Goal: Information Seeking & Learning: Learn about a topic

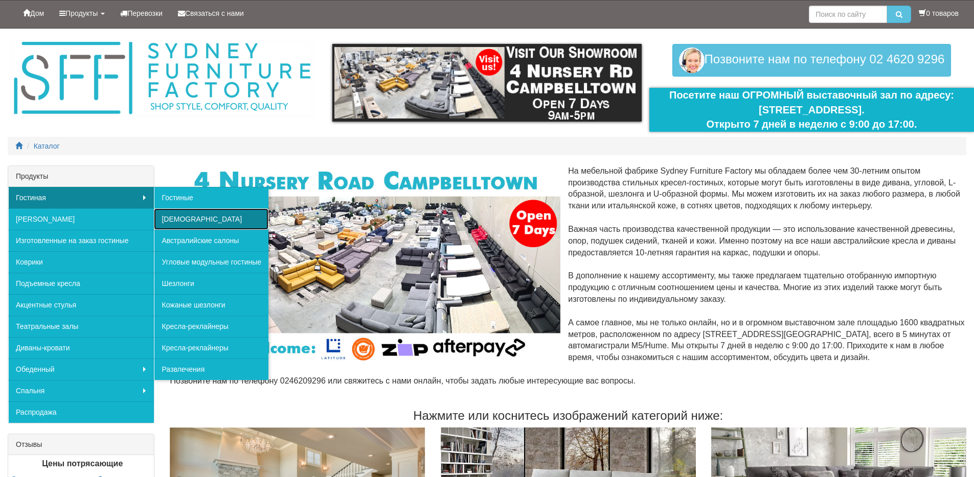
click at [173, 221] on font "[DEMOGRAPHIC_DATA]" at bounding box center [201, 219] width 80 height 8
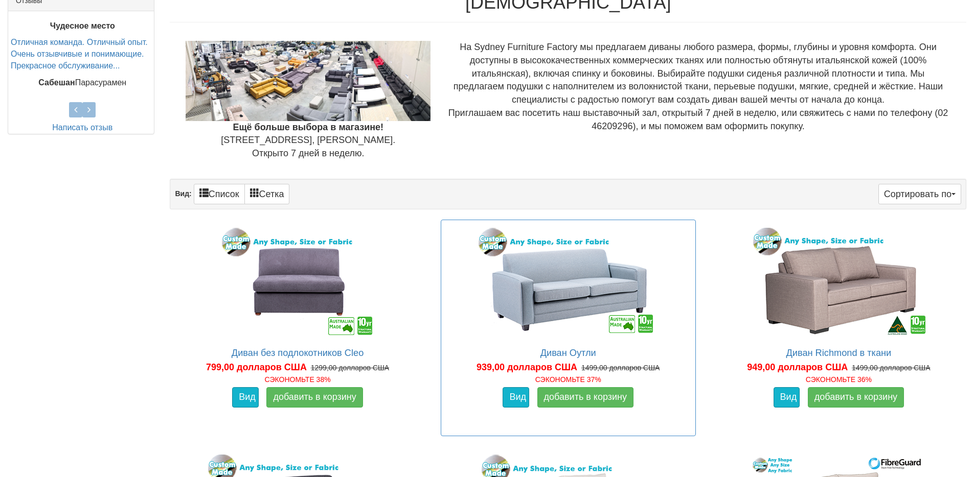
scroll to position [596, 0]
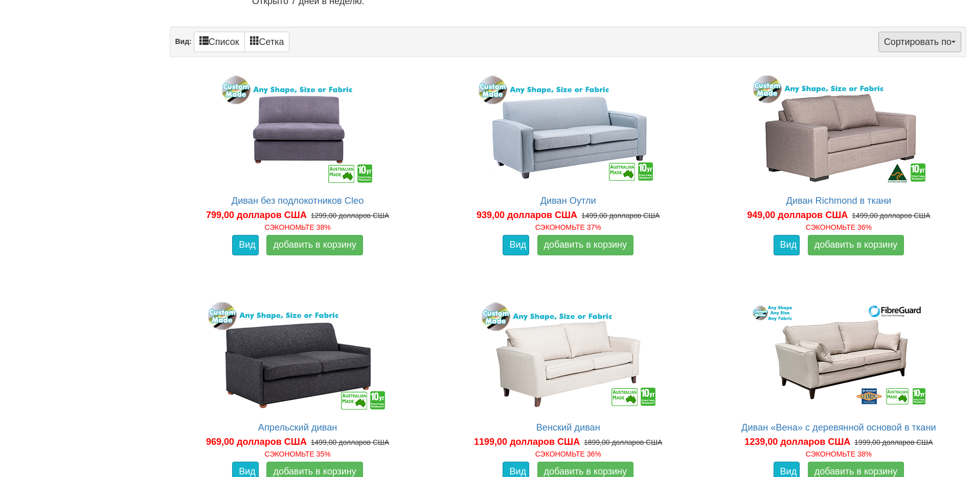
click at [955, 42] on span "button" at bounding box center [953, 42] width 4 height 2
click at [903, 76] on font "Цена+" at bounding box center [896, 76] width 21 height 8
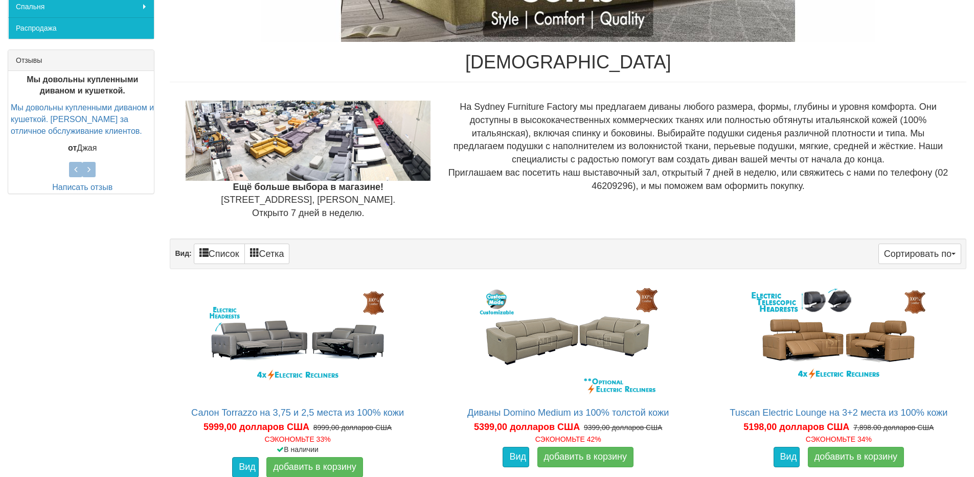
scroll to position [433, 0]
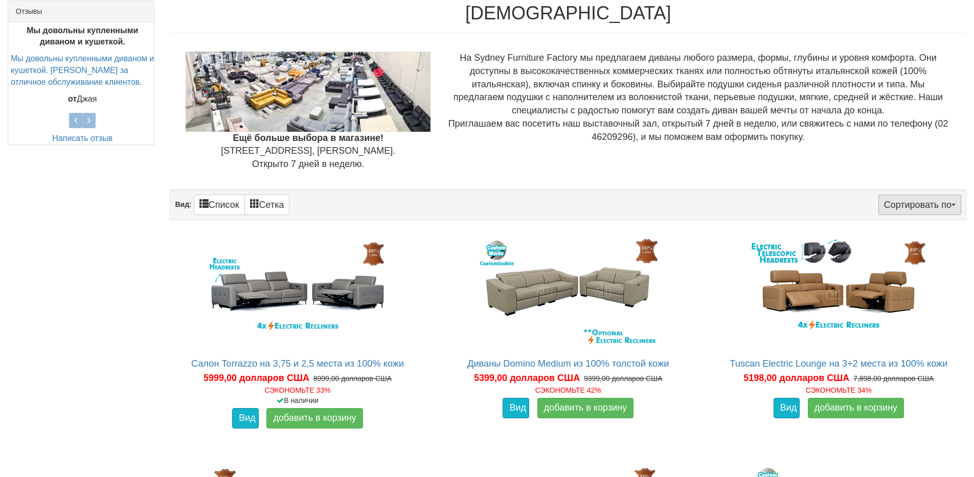
click at [951, 205] on span "button" at bounding box center [953, 205] width 4 height 2
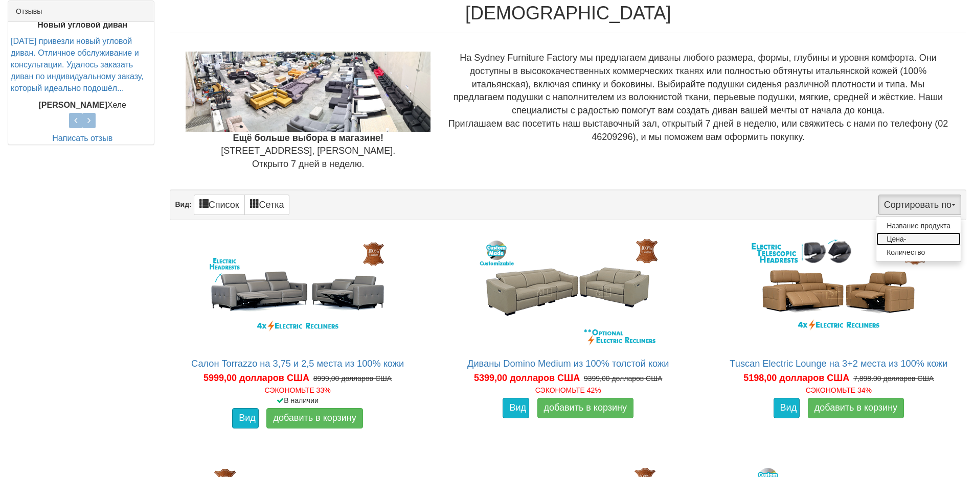
click at [898, 240] on font "Цена-" at bounding box center [895, 239] width 19 height 8
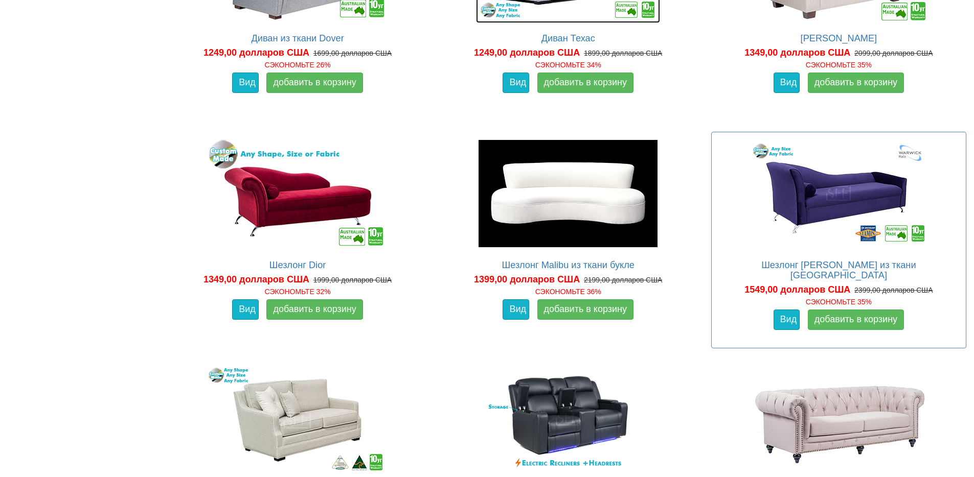
scroll to position [1221, 0]
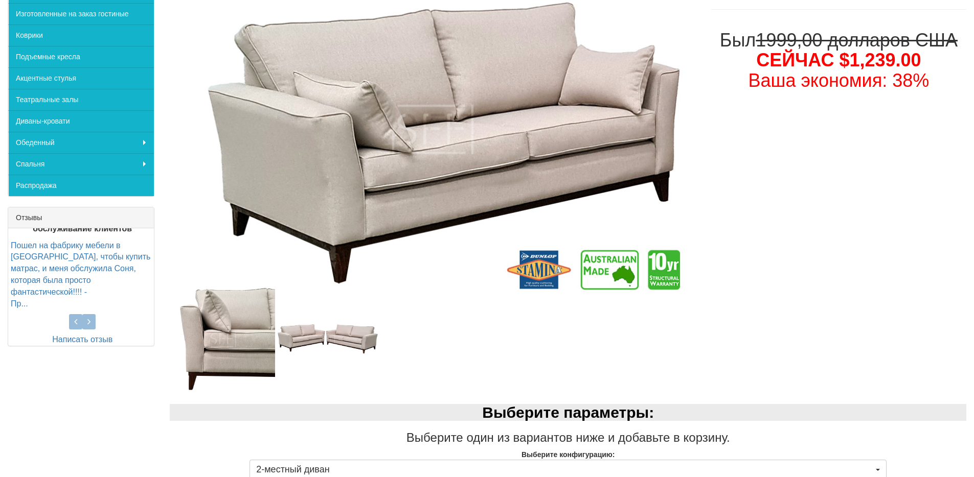
scroll to position [277, 0]
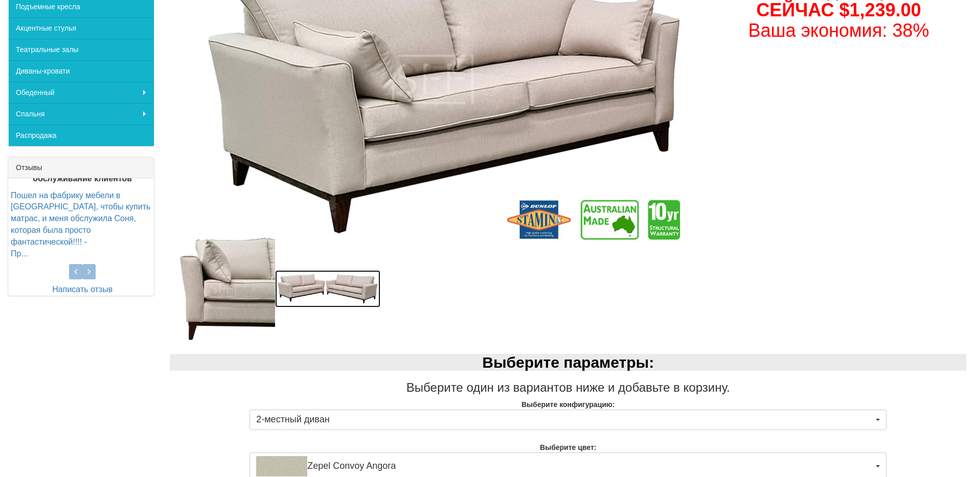
click at [318, 286] on img at bounding box center [327, 288] width 105 height 37
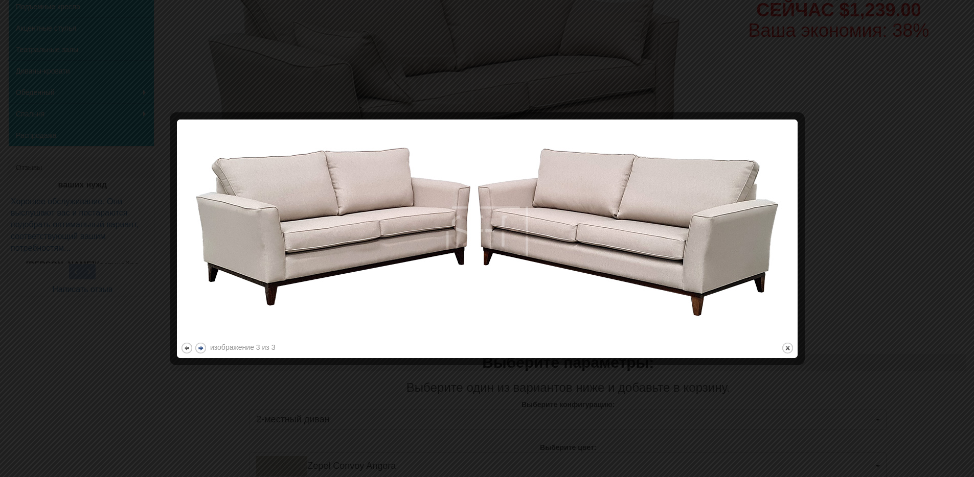
click at [202, 347] on button "следующий" at bounding box center [200, 348] width 13 height 13
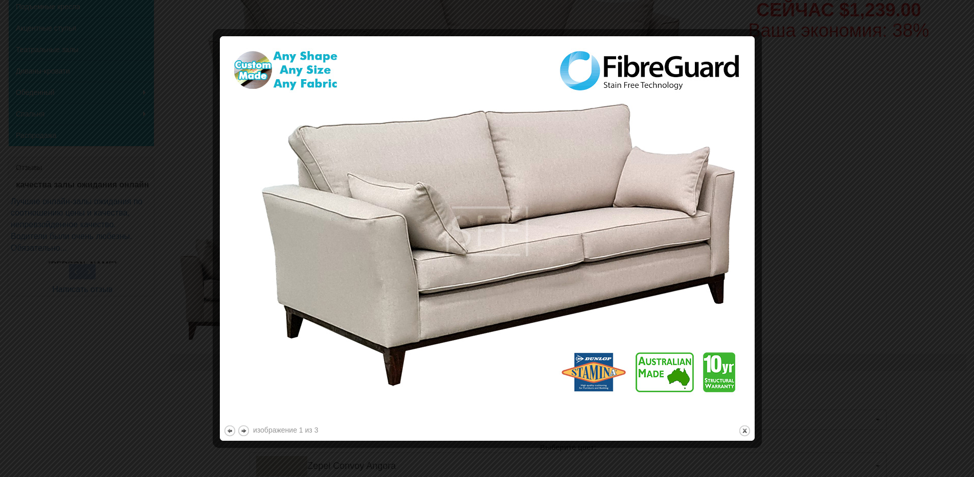
click at [859, 115] on div at bounding box center [487, 238] width 974 height 477
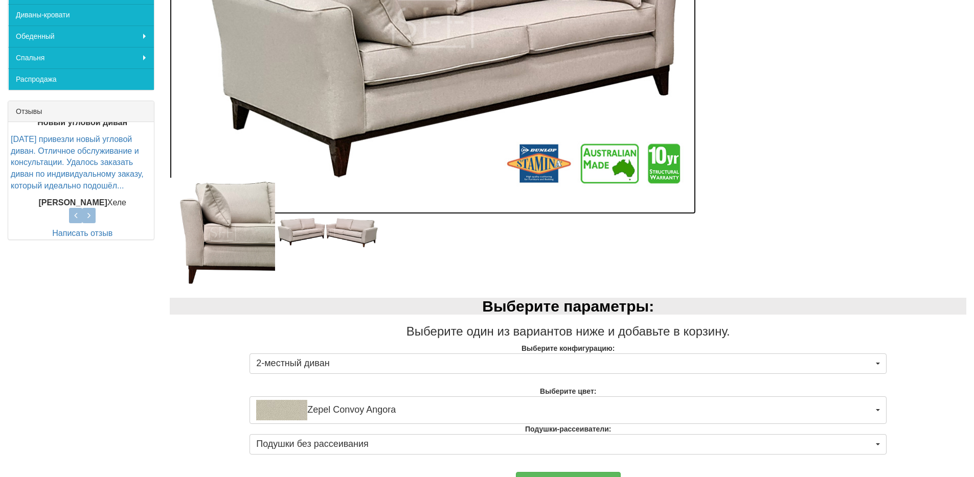
scroll to position [500, 0]
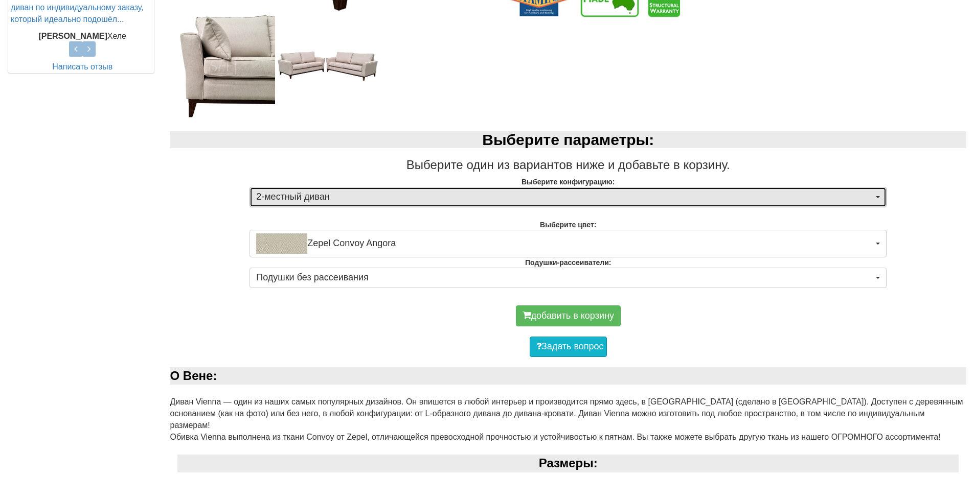
click at [879, 198] on span "button" at bounding box center [877, 197] width 4 height 2
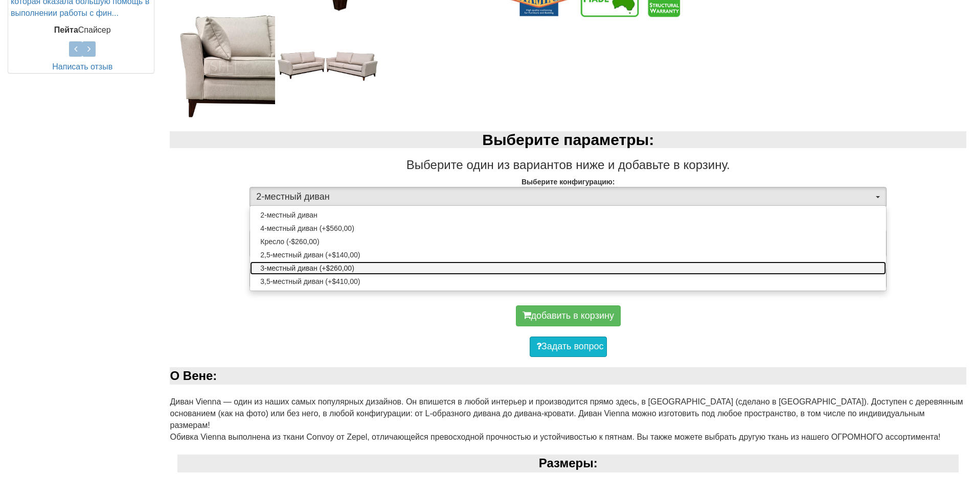
click at [296, 267] on font "3-местный диван (+$260,00)" at bounding box center [307, 268] width 94 height 8
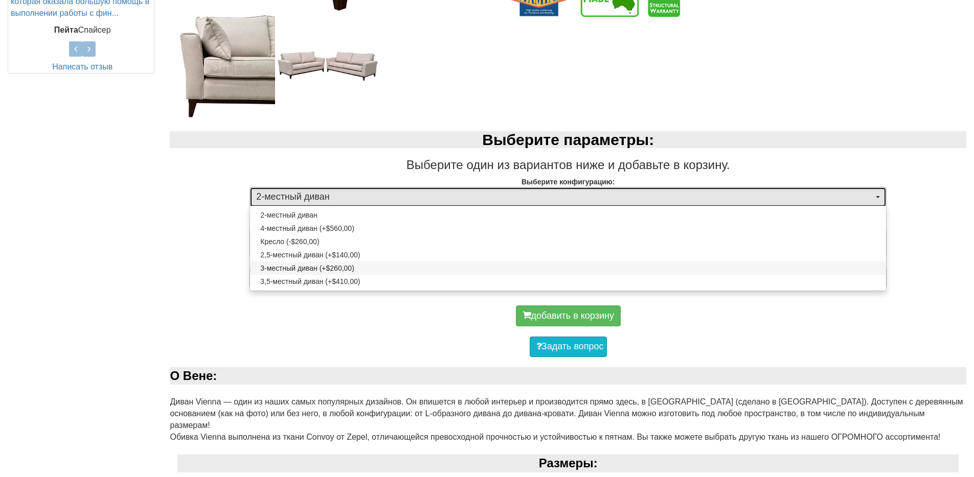
select select "275"
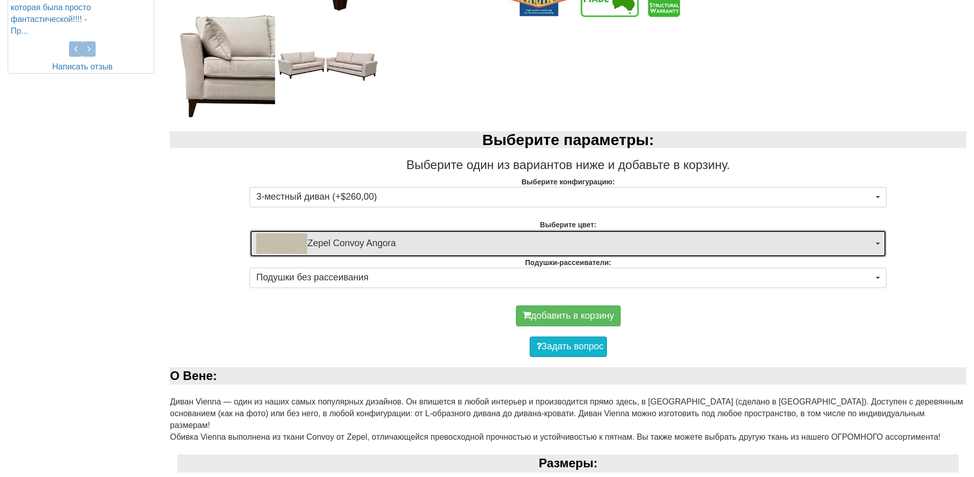
click at [876, 243] on span "button" at bounding box center [877, 244] width 4 height 2
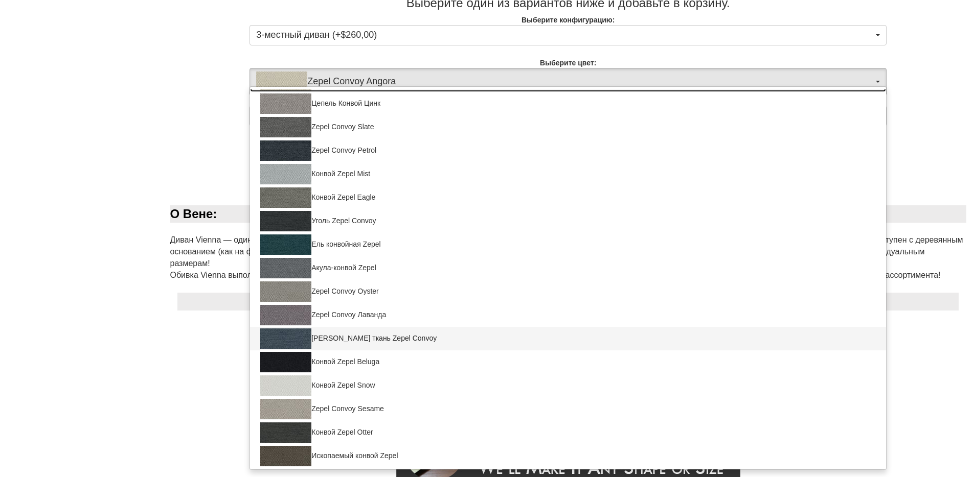
scroll to position [45, 0]
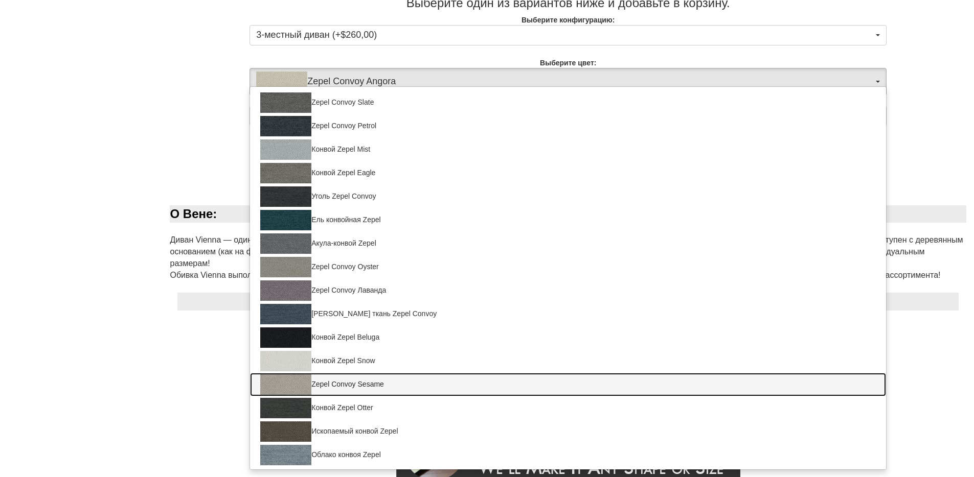
click at [294, 381] on img at bounding box center [285, 385] width 51 height 20
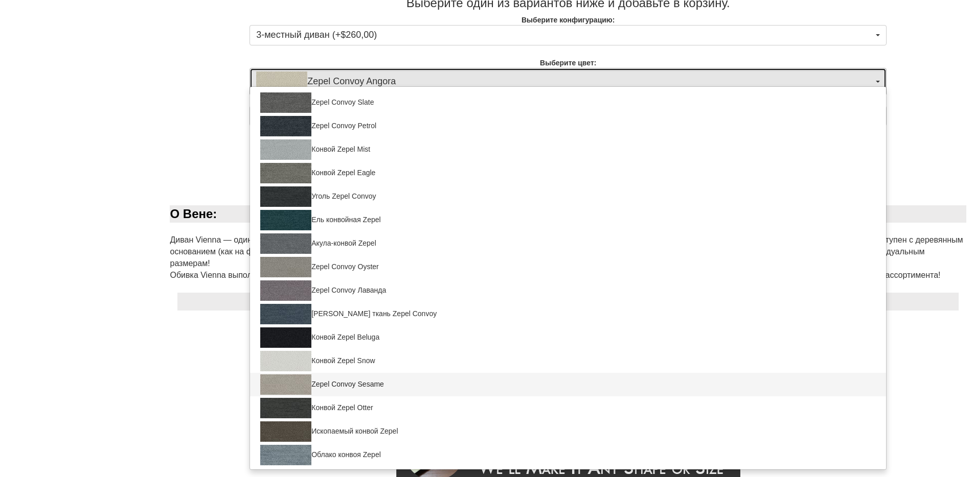
select select "1686"
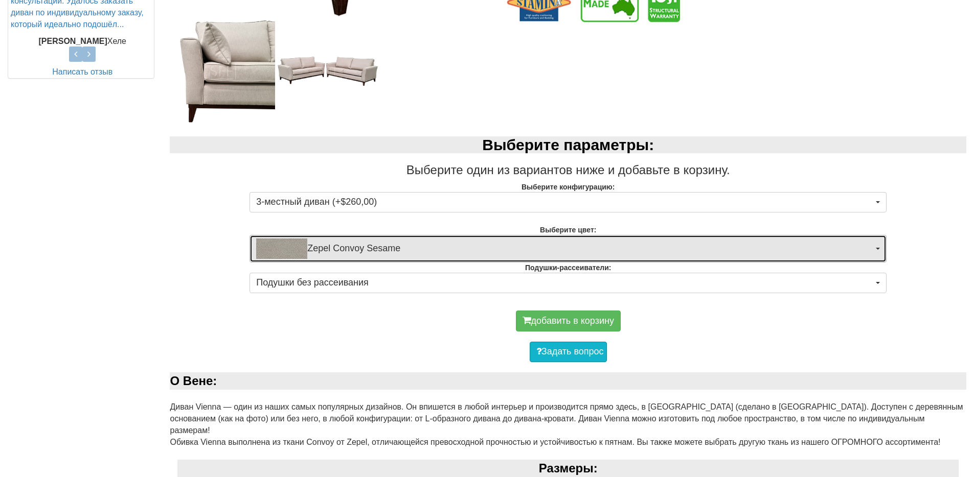
scroll to position [504, 0]
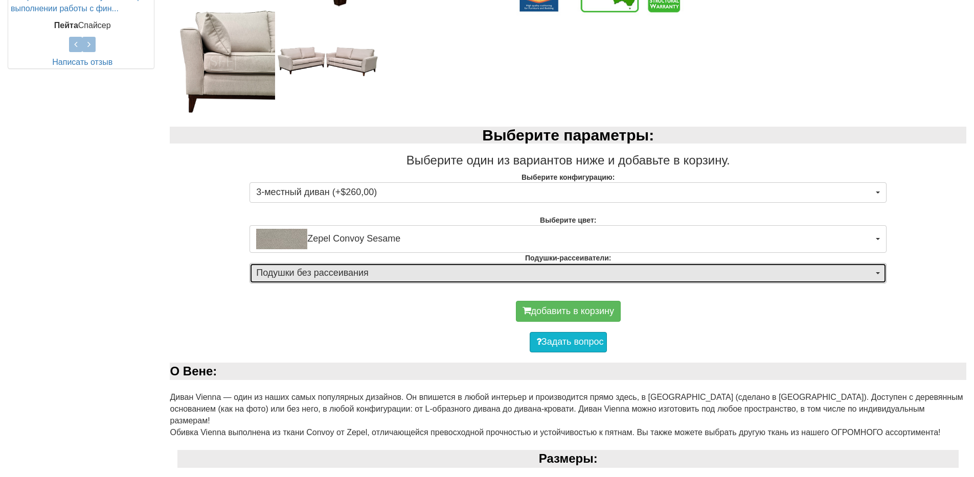
click at [874, 274] on button "Подушки без рассеивания" at bounding box center [567, 273] width 637 height 20
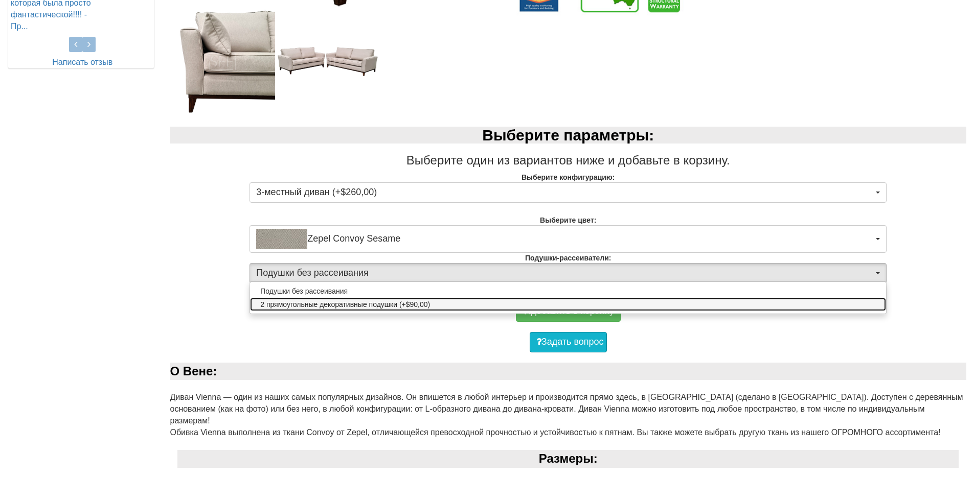
click at [432, 305] on link "2 прямоугольные декоративные подушки (+$90,00)" at bounding box center [568, 304] width 636 height 13
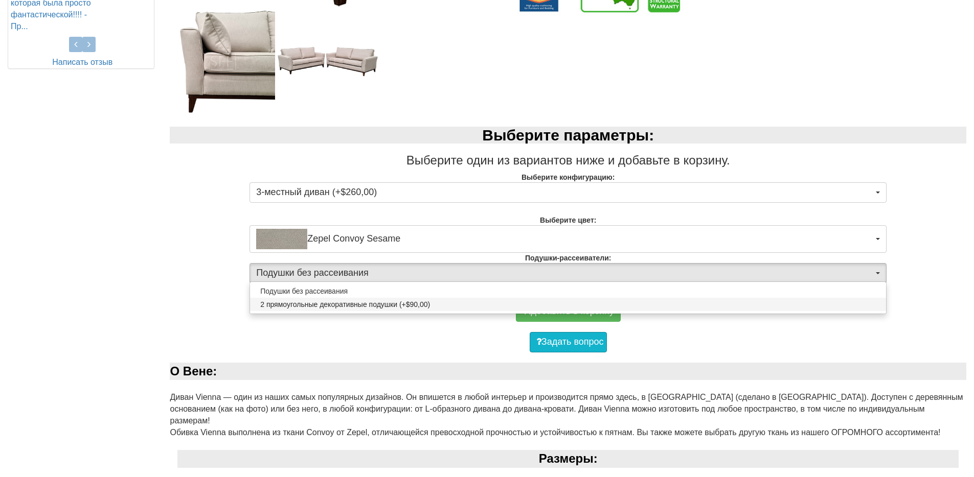
select select "1692"
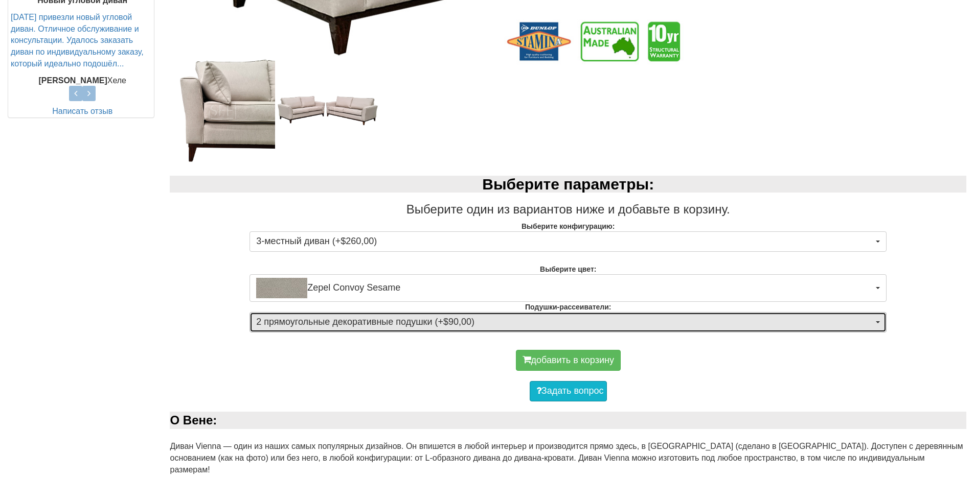
scroll to position [461, 0]
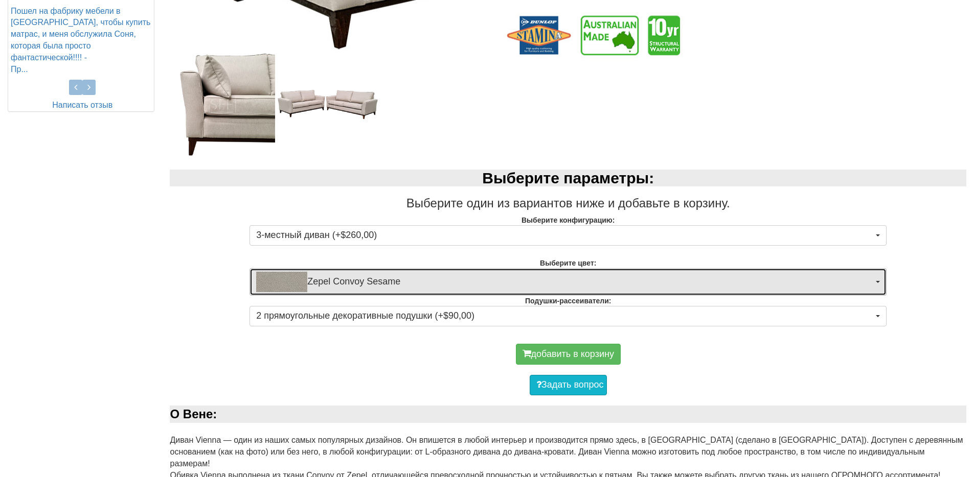
click at [847, 279] on span "Zepel Convoy Sesame" at bounding box center [564, 282] width 617 height 20
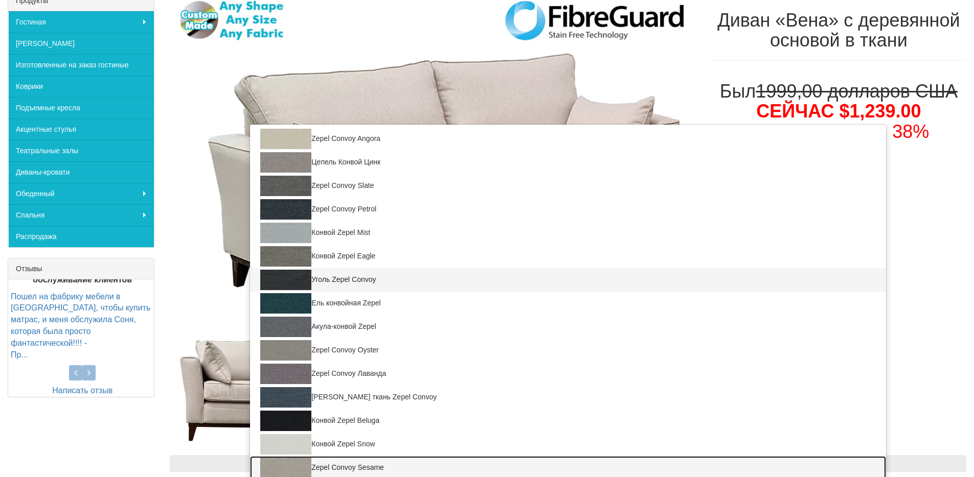
scroll to position [177, 0]
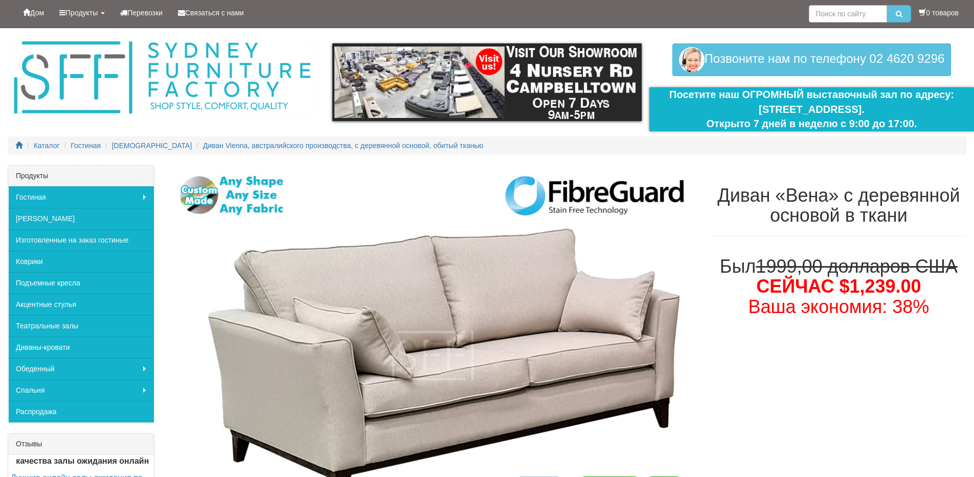
scroll to position [0, 0]
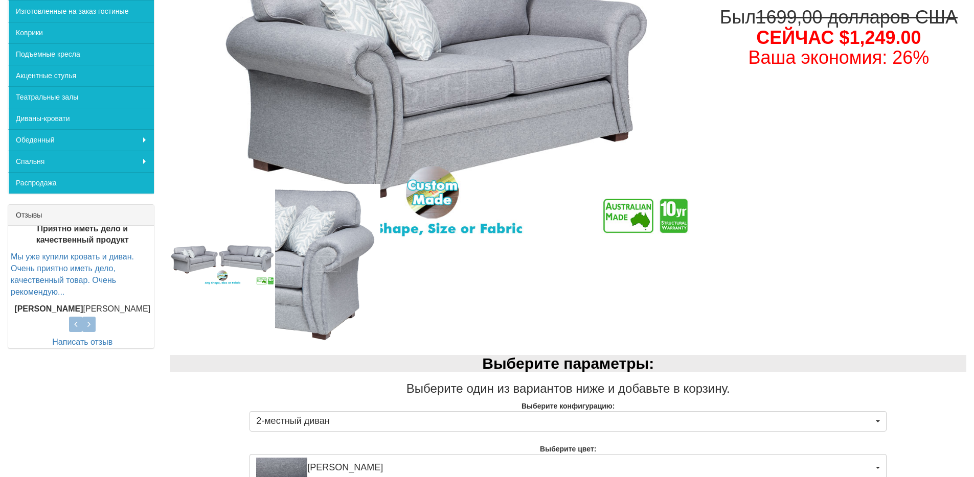
scroll to position [198, 0]
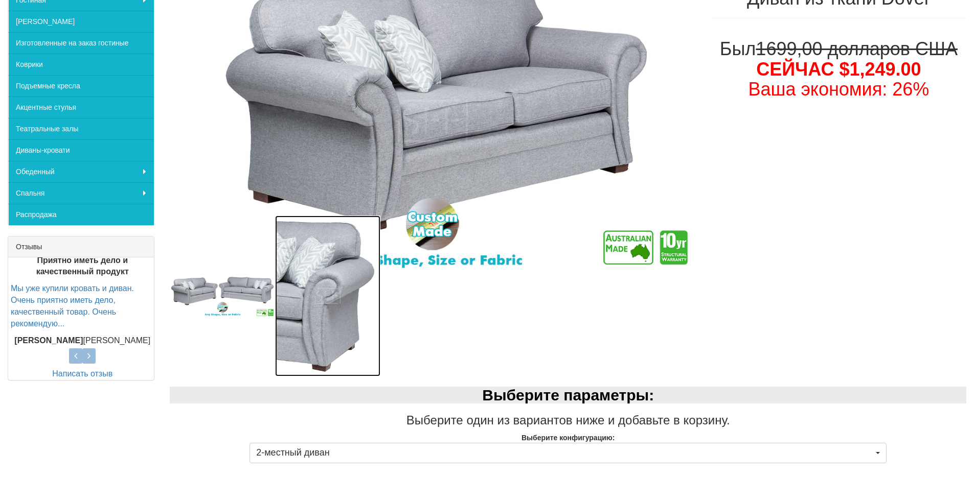
click at [316, 294] on img at bounding box center [327, 296] width 105 height 161
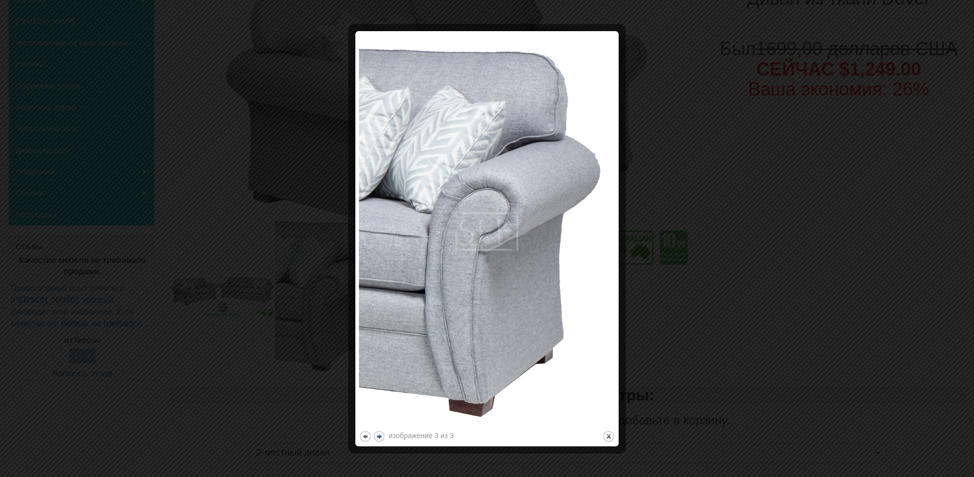
click at [380, 438] on button "следующий" at bounding box center [379, 436] width 13 height 13
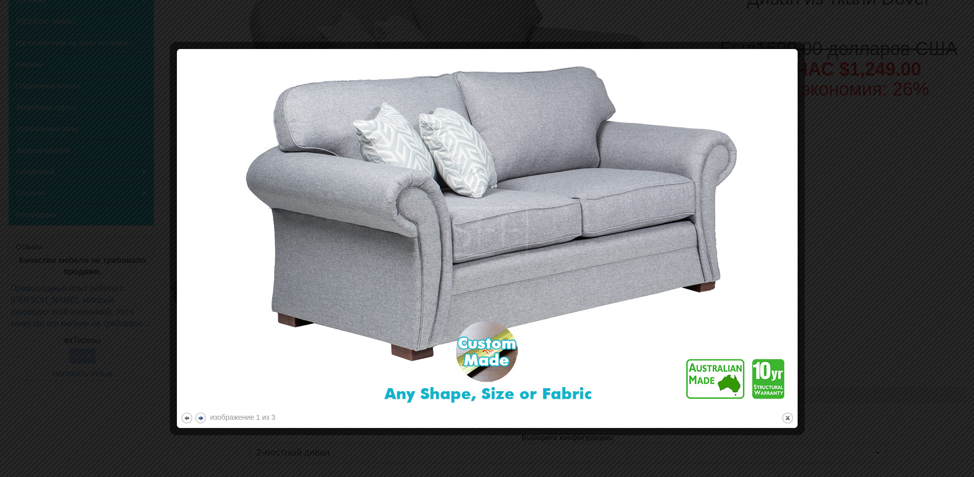
click at [380, 438] on div at bounding box center [487, 238] width 974 height 477
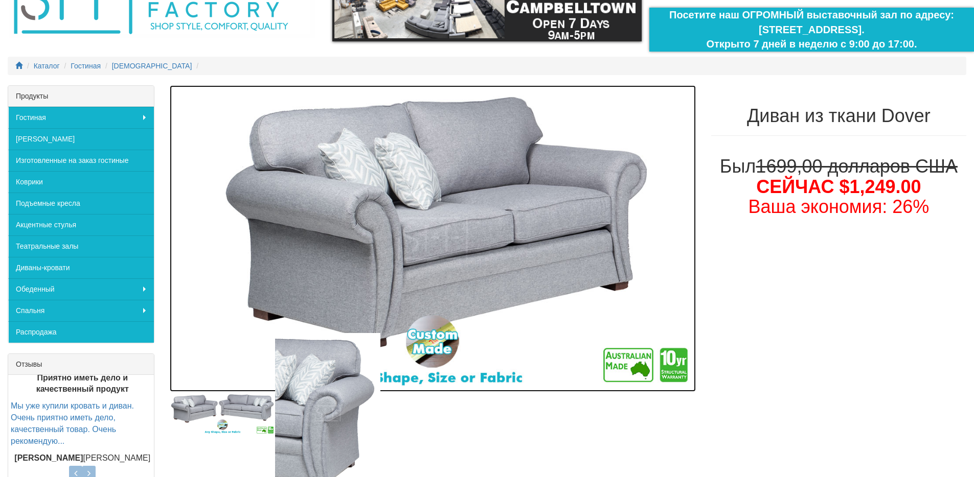
scroll to position [83, 0]
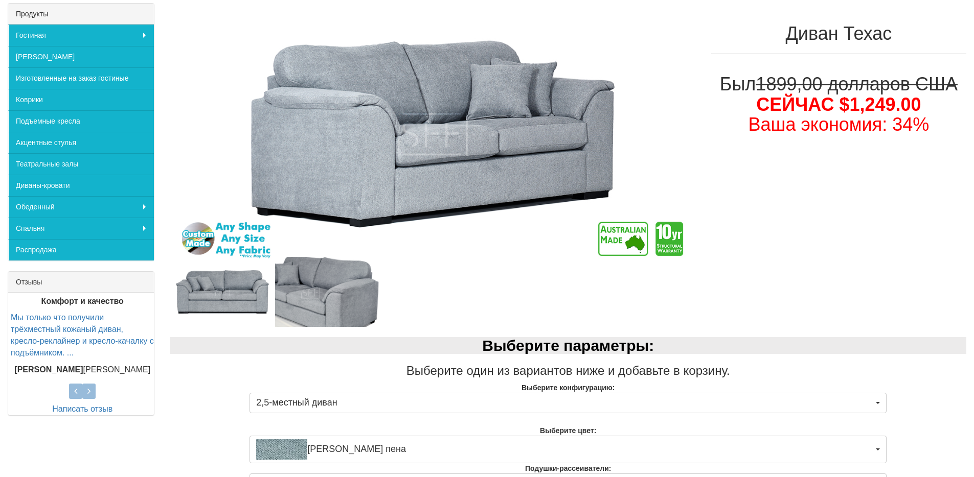
scroll to position [235, 0]
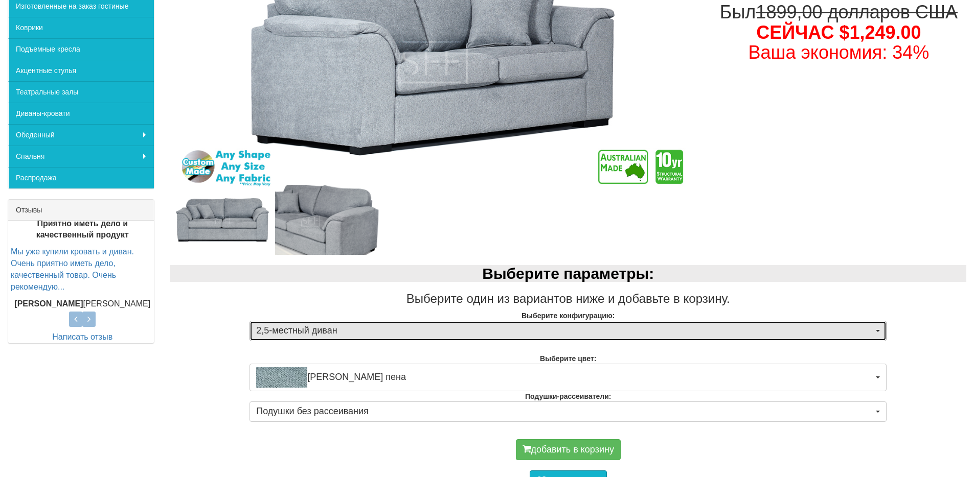
click at [879, 331] on span "button" at bounding box center [877, 331] width 4 height 2
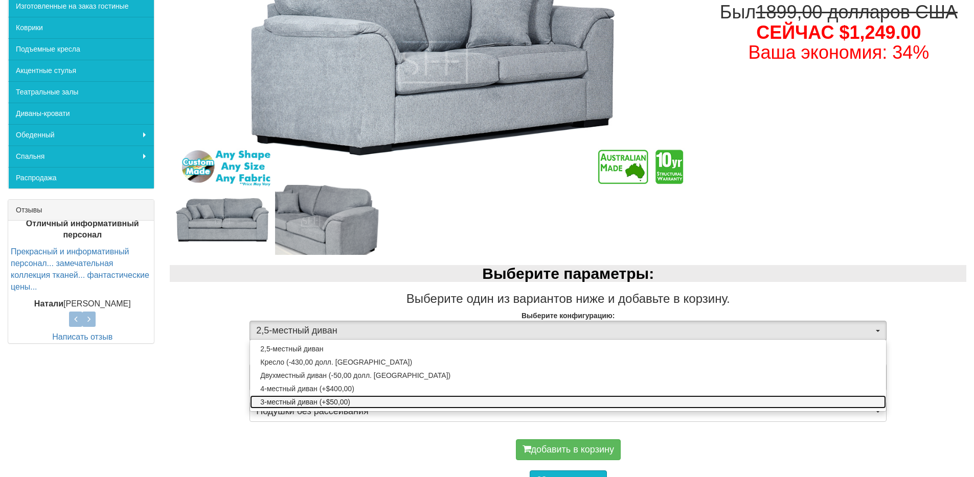
click at [307, 401] on font "3-местный диван (+$50,00)" at bounding box center [305, 402] width 90 height 8
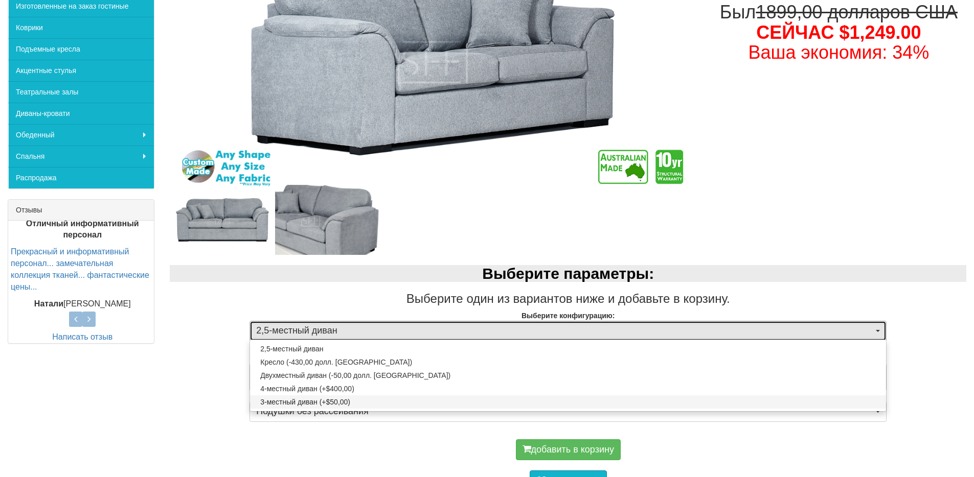
select select "275"
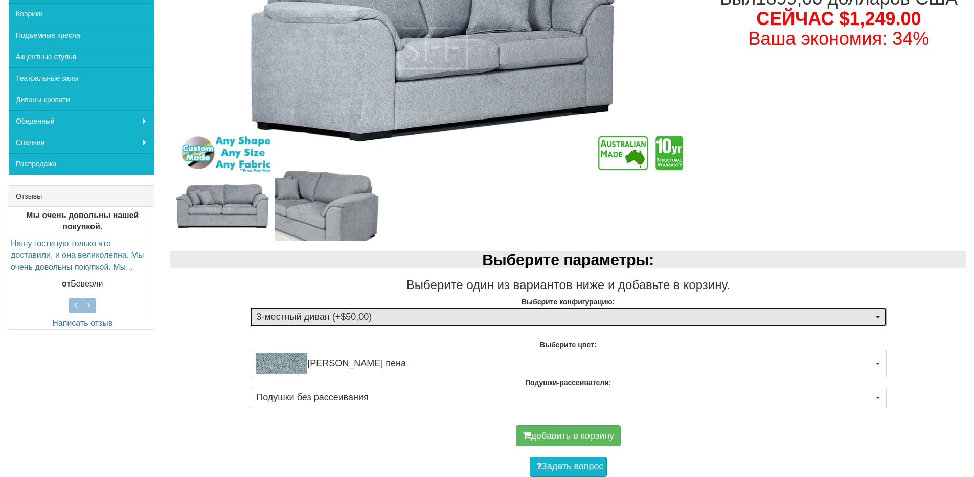
scroll to position [256, 0]
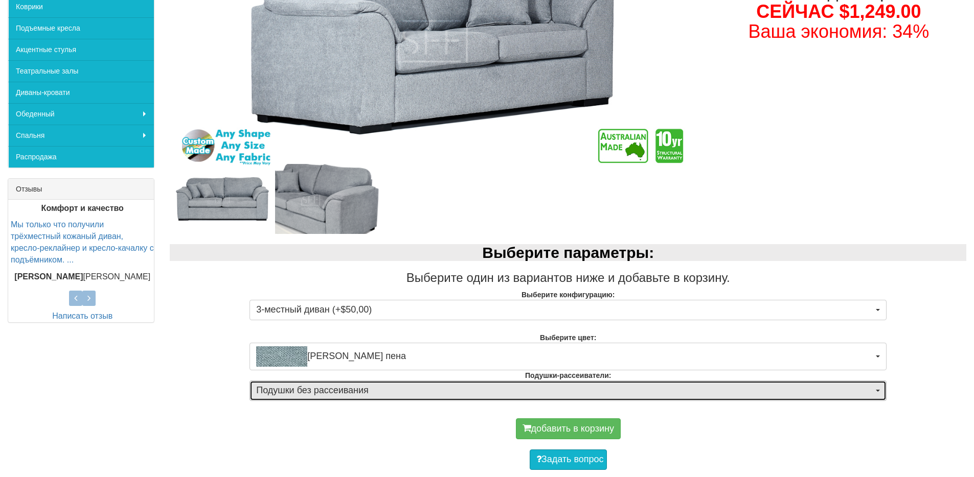
click at [871, 387] on span "Подушки без рассеивания" at bounding box center [564, 390] width 617 height 13
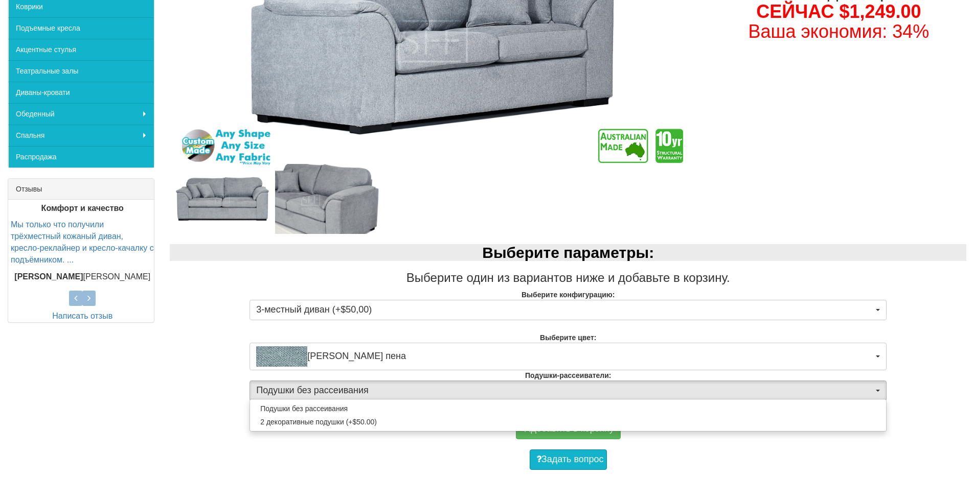
click at [940, 355] on div "Выберите параметры: Выберите один из вариантов ниже и добавьте в корзину. Выбер…" at bounding box center [568, 321] width 812 height 174
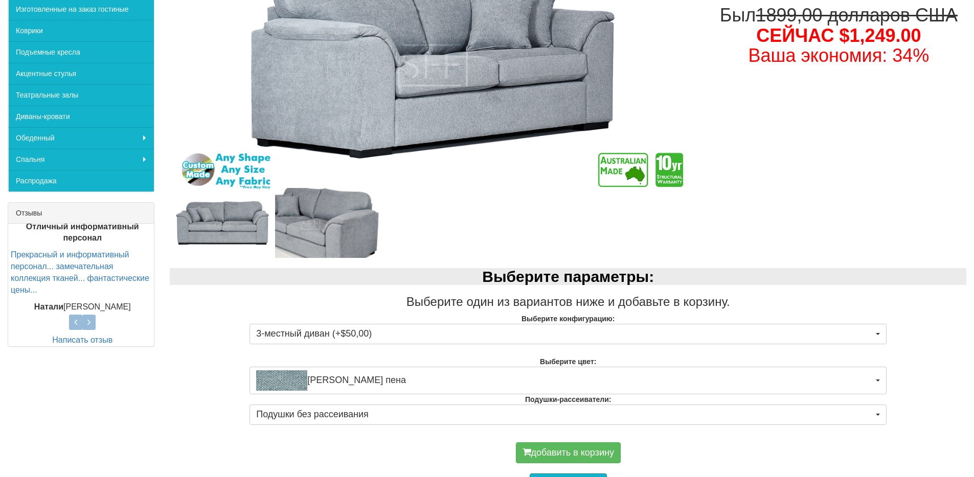
scroll to position [241, 0]
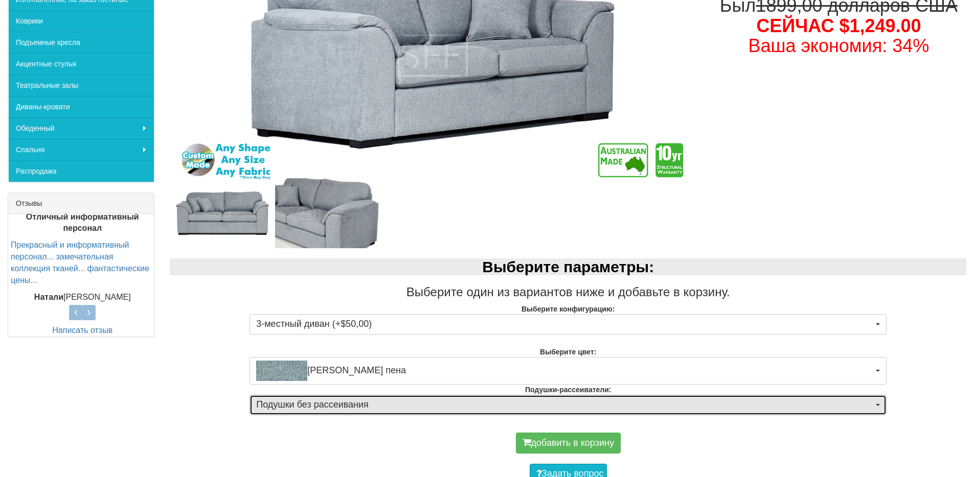
click at [875, 406] on span "button" at bounding box center [877, 405] width 4 height 2
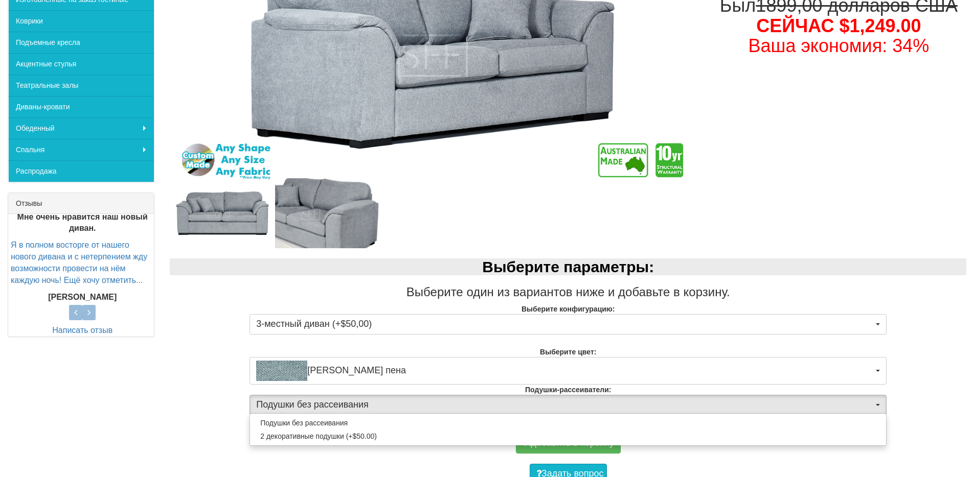
click at [926, 346] on div "Выберите параметры: Выберите один из вариантов ниже и добавьте в корзину. Выбер…" at bounding box center [568, 335] width 812 height 174
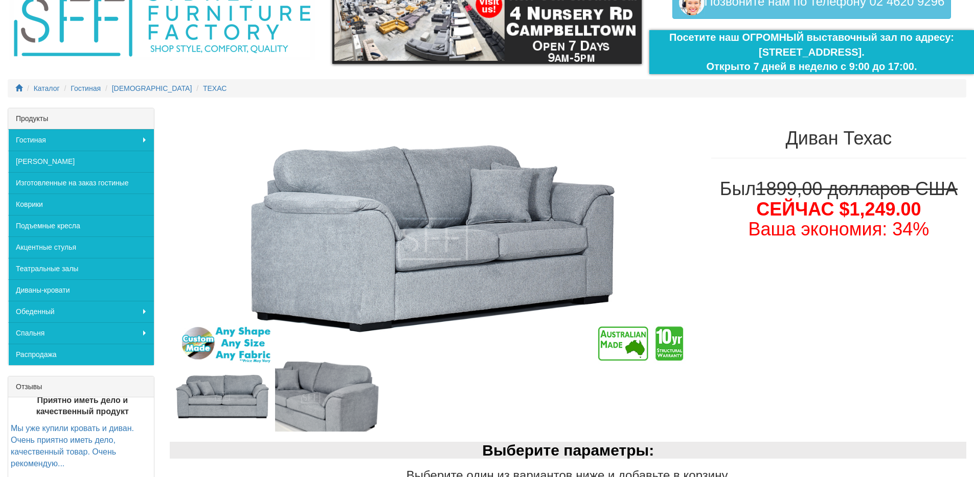
scroll to position [0, 0]
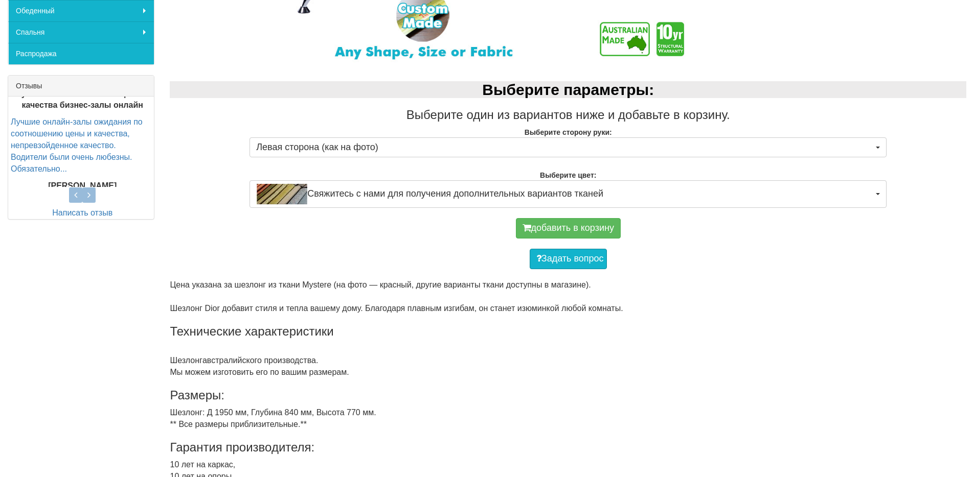
scroll to position [289, 0]
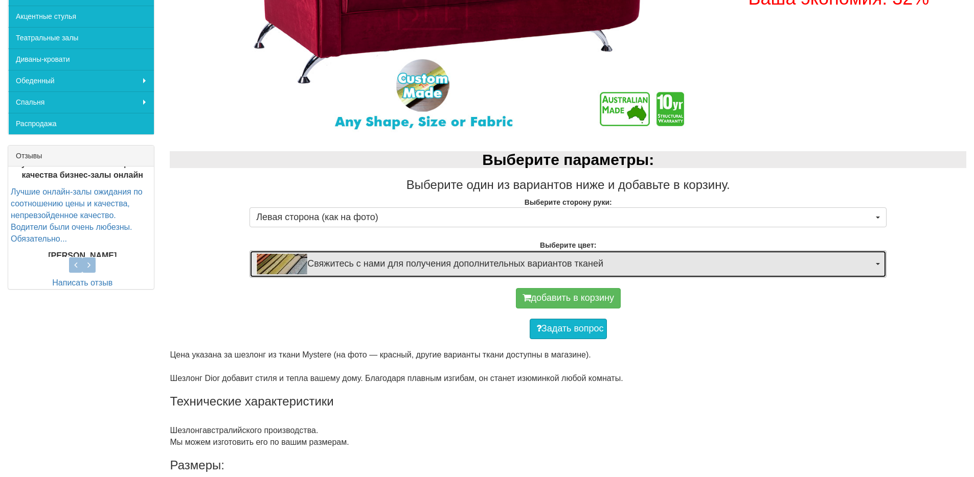
click at [877, 263] on span "button" at bounding box center [877, 264] width 4 height 2
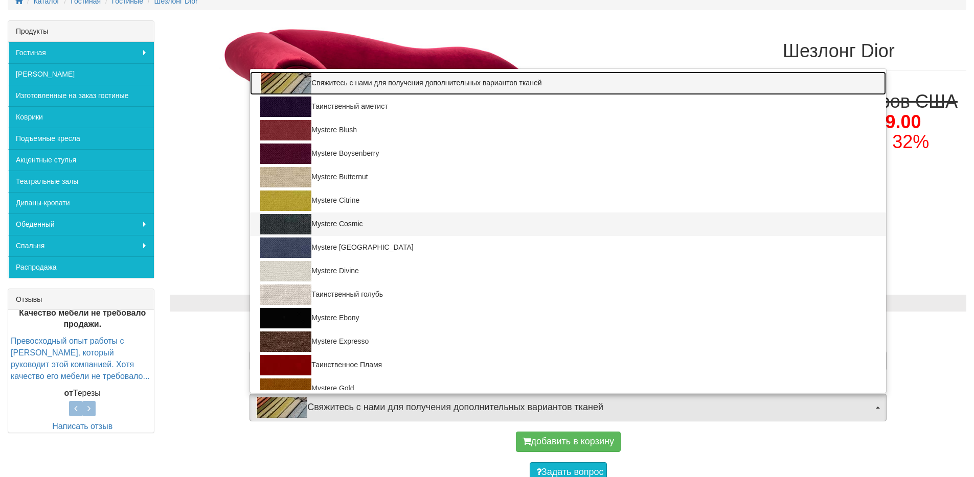
scroll to position [112, 0]
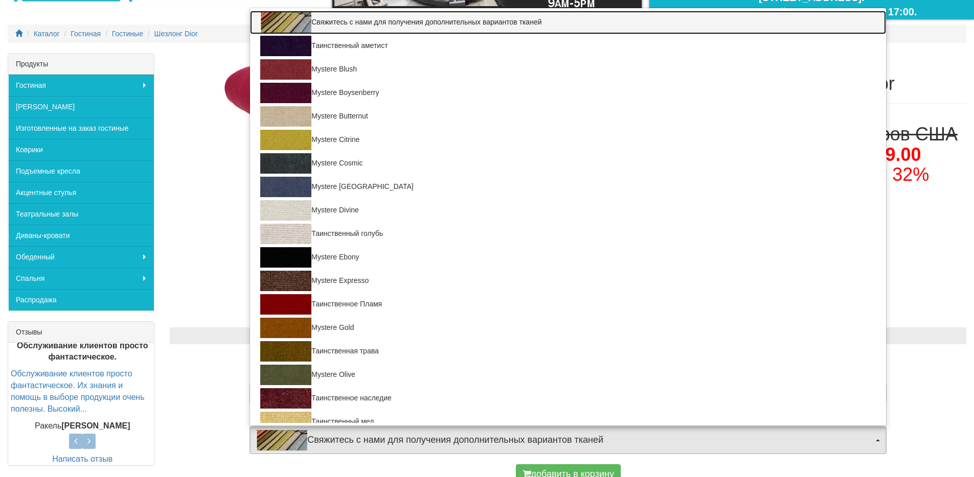
click at [286, 26] on img at bounding box center [285, 22] width 51 height 20
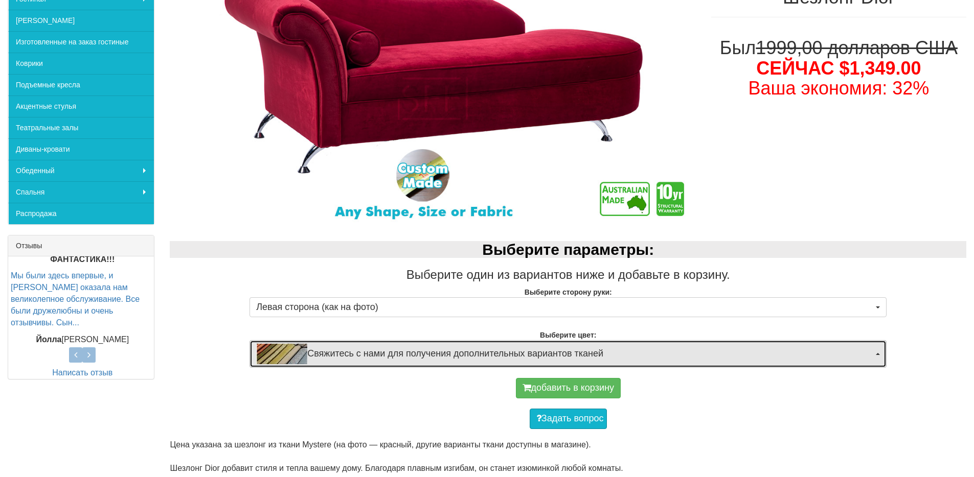
scroll to position [215, 0]
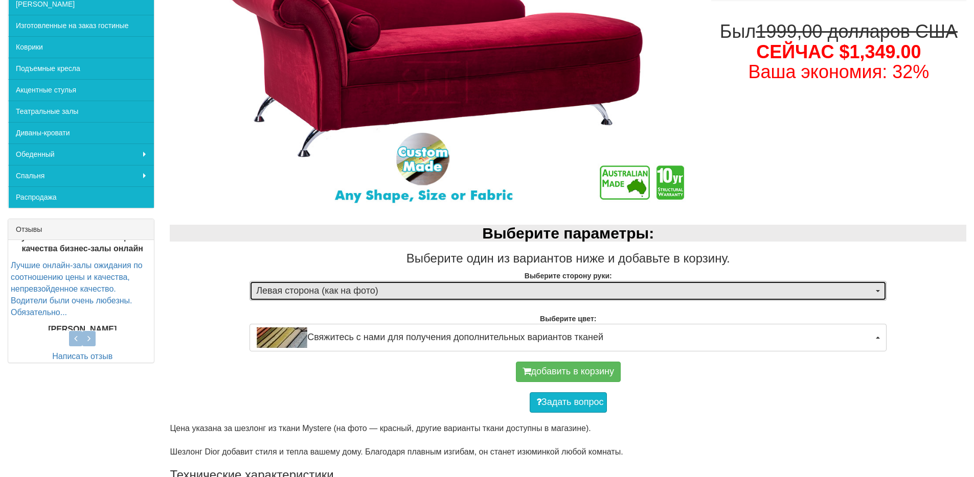
click at [875, 292] on button "Левая сторона (как на фото)" at bounding box center [567, 291] width 637 height 20
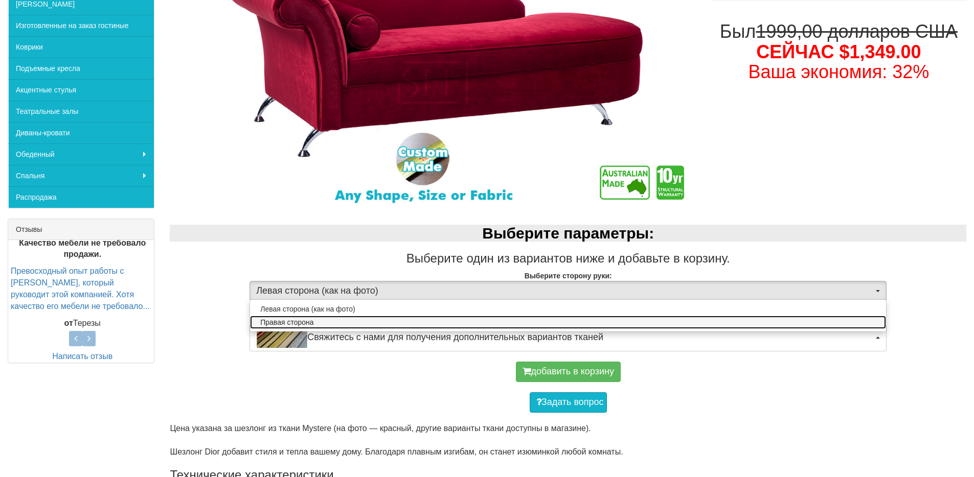
click at [359, 319] on link "Правая сторона" at bounding box center [568, 322] width 636 height 13
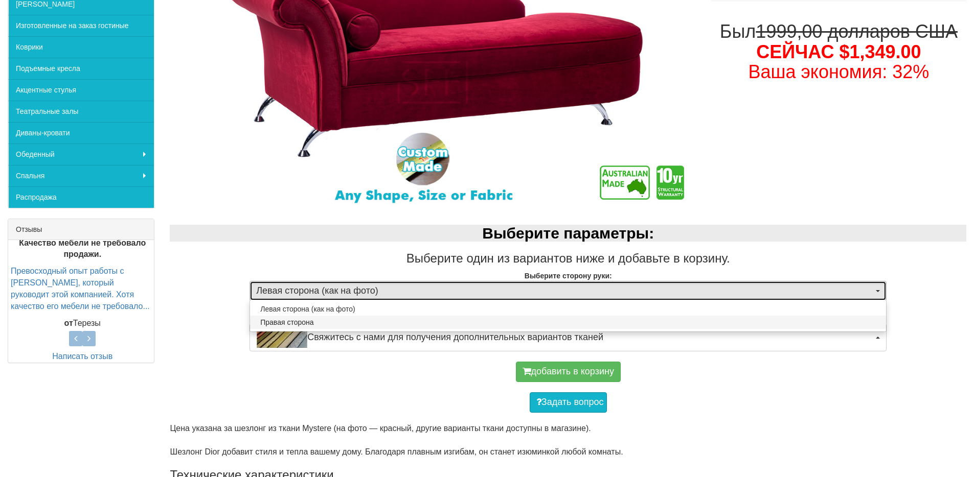
select select "1644"
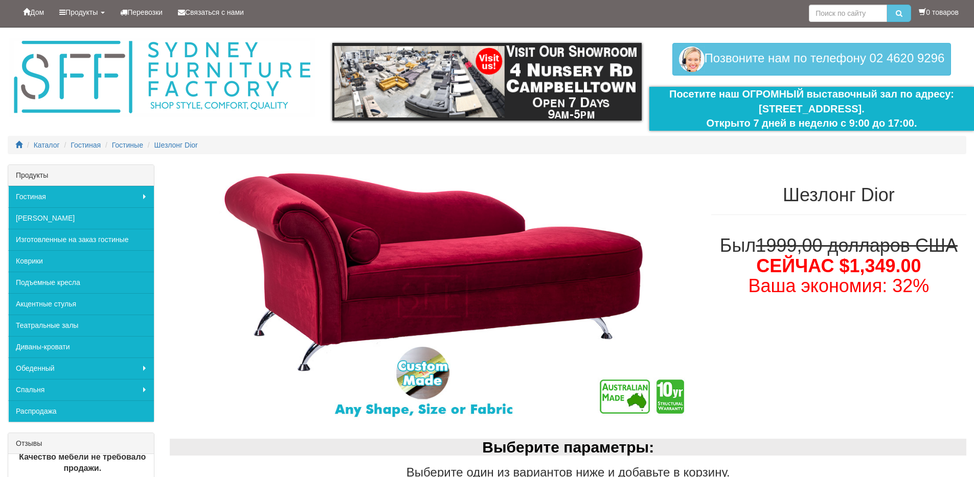
scroll to position [0, 0]
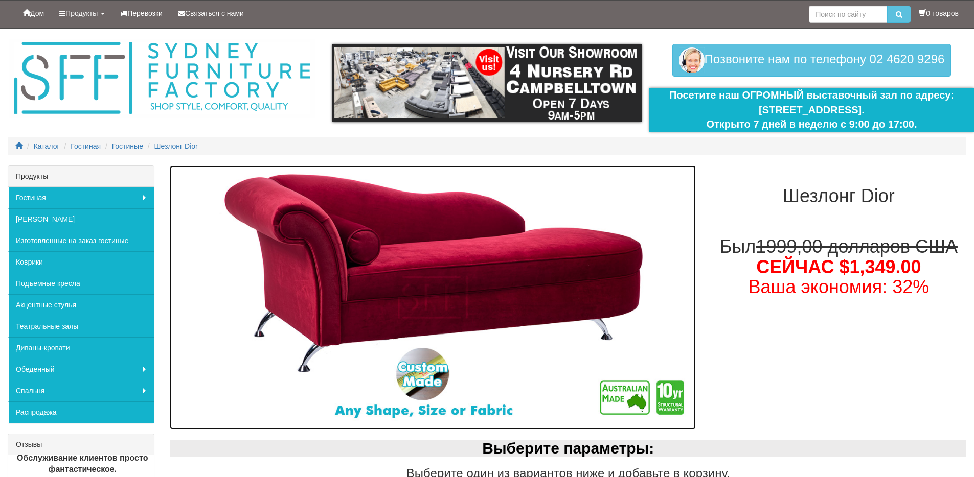
click at [560, 280] on img at bounding box center [432, 298] width 525 height 265
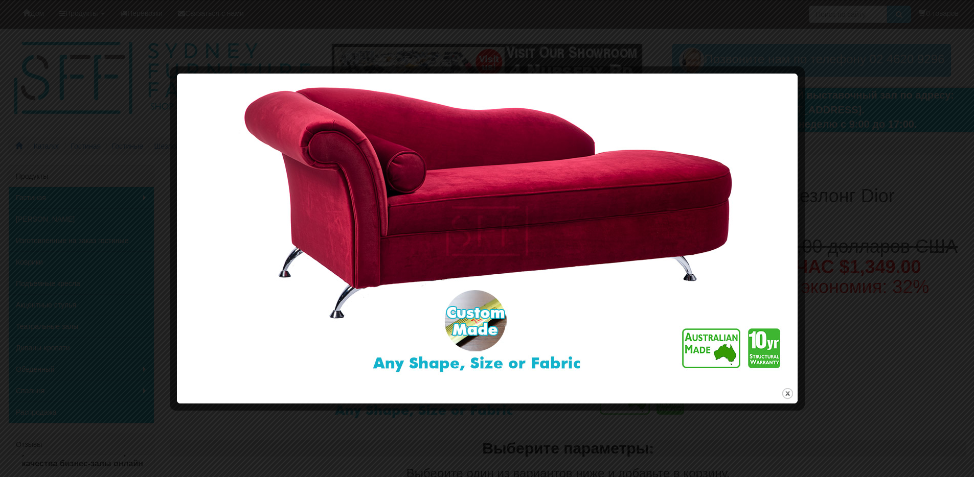
click at [863, 103] on div at bounding box center [487, 238] width 974 height 477
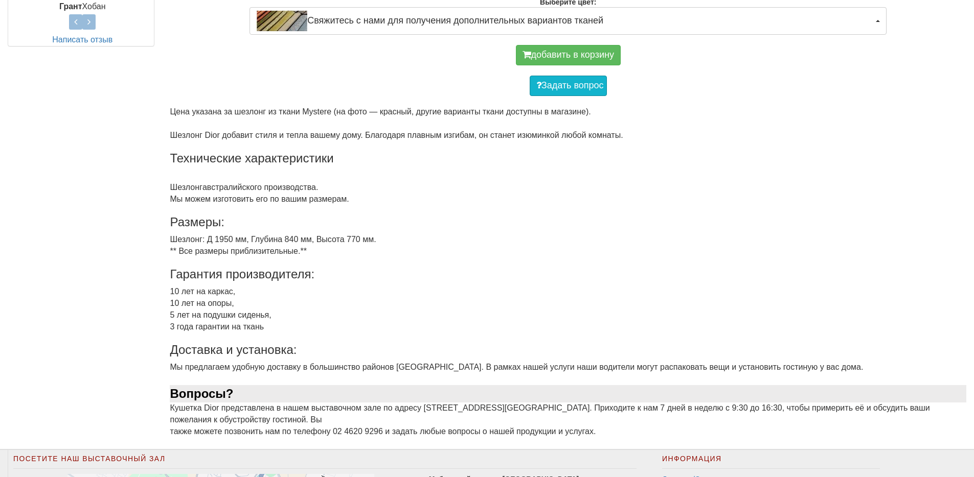
scroll to position [543, 0]
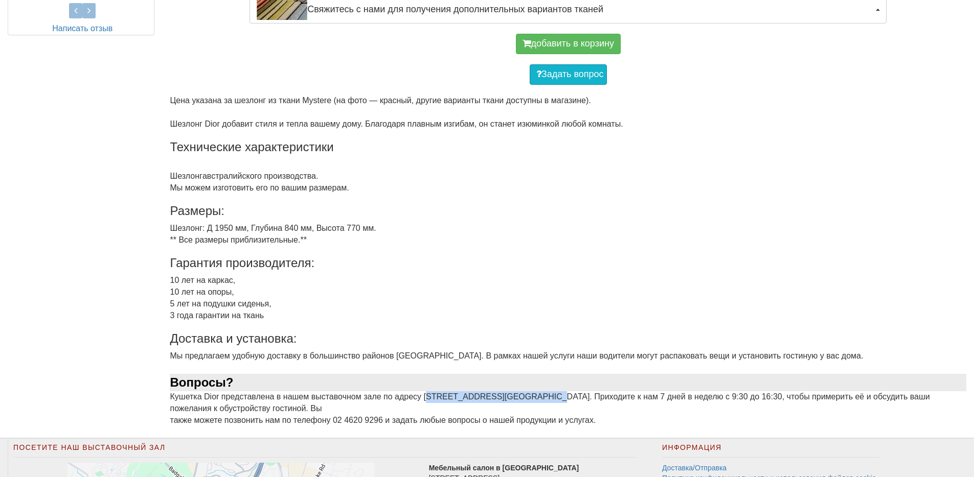
drag, startPoint x: 426, startPoint y: 398, endPoint x: 534, endPoint y: 401, distance: 107.9
click at [534, 401] on font "Кушетка Dior представлена ​​в нашем выставочном зале по адресу [STREET_ADDRESS]…" at bounding box center [549, 402] width 759 height 20
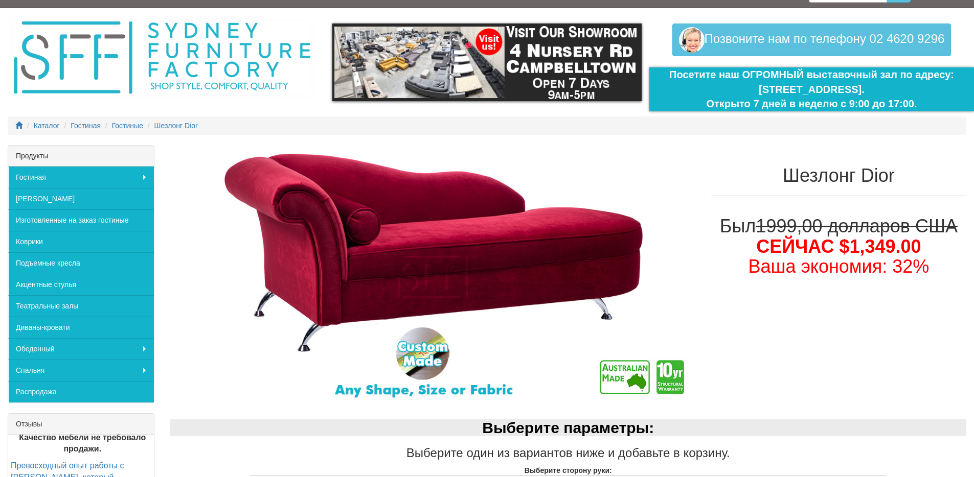
scroll to position [0, 0]
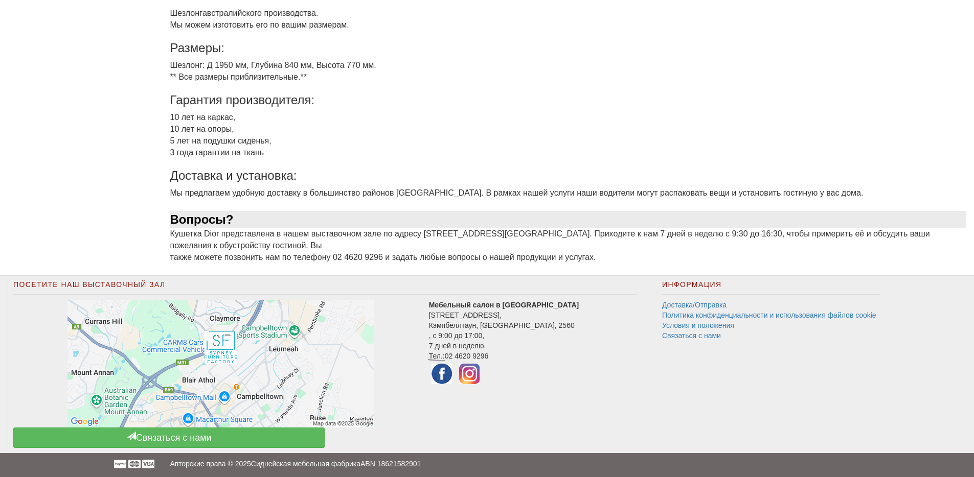
scroll to position [711, 0]
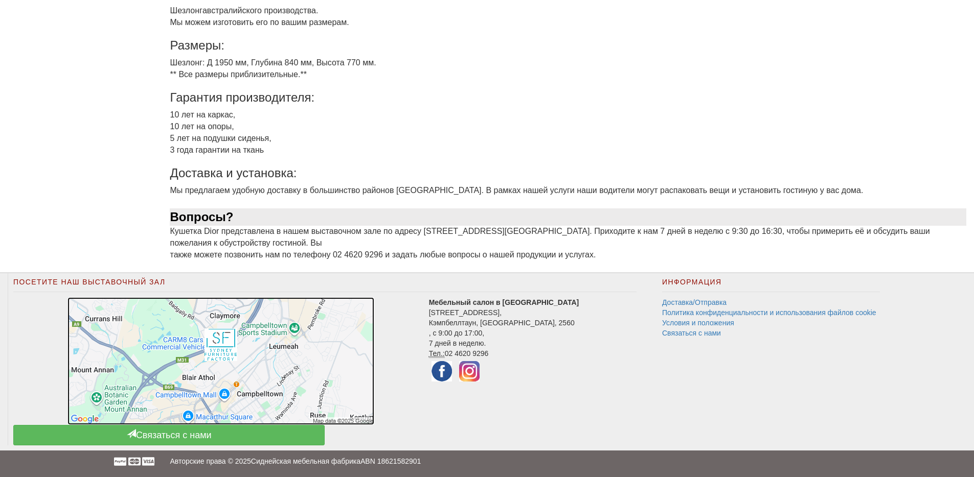
click at [222, 368] on img at bounding box center [220, 361] width 307 height 128
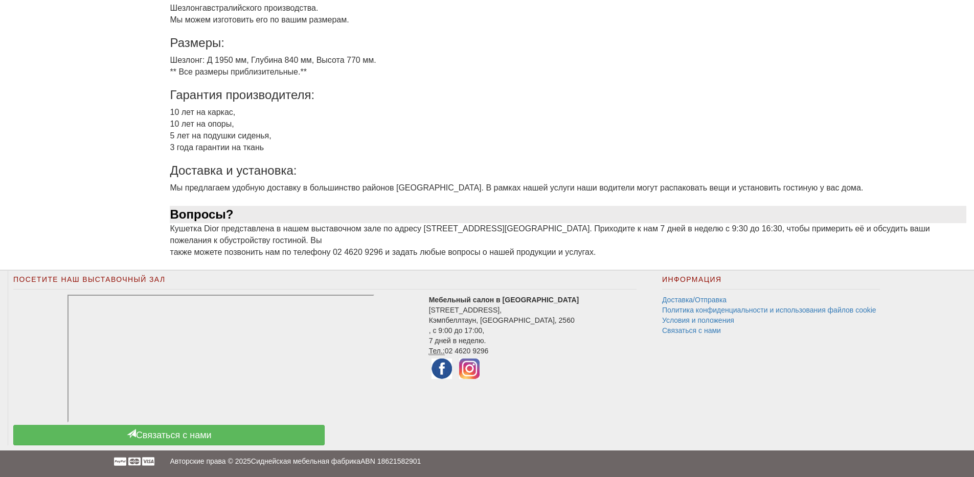
scroll to position [714, 0]
click at [437, 426] on div "Посетите наш выставочный зал Мебельный салон в [GEOGRAPHIC_DATA] , [STREET_ADDR…" at bounding box center [325, 358] width 634 height 175
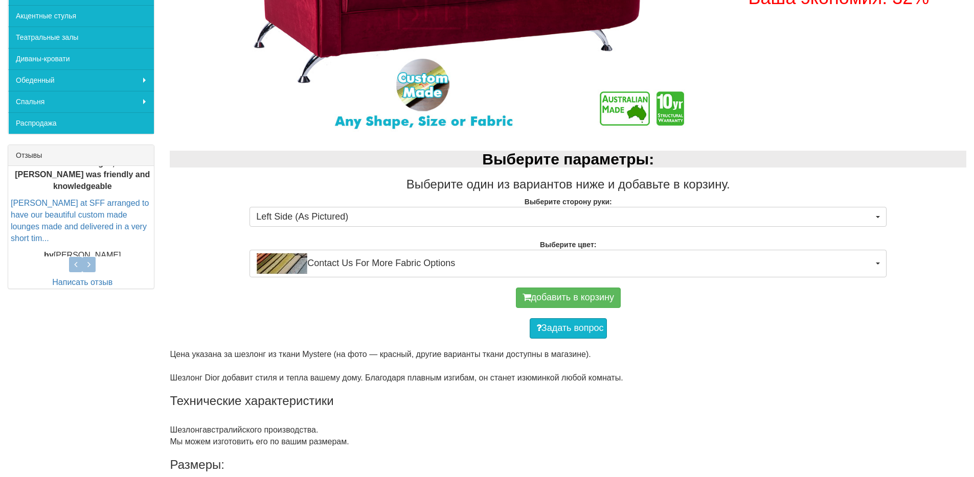
scroll to position [119, 0]
